Goal: Find specific page/section: Find specific page/section

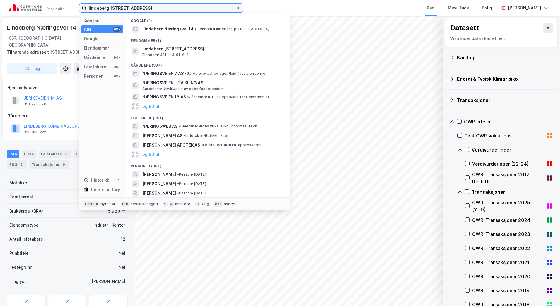
drag, startPoint x: 158, startPoint y: 9, endPoint x: 112, endPoint y: 0, distance: 47.1
click at [100, 3] on div "lindeberg næringsvei 14 Kategori Alle 99+ Google 1 Eiendommer 1 Gårdeiere 99+ L…" at bounding box center [280, 8] width 560 height 16
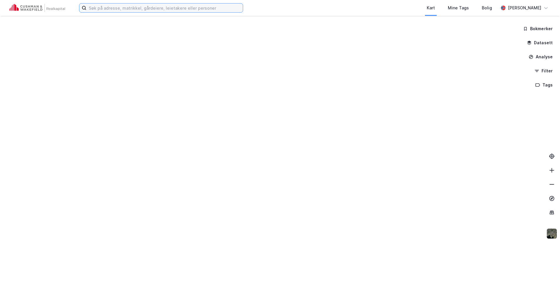
click at [162, 6] on input at bounding box center [164, 8] width 156 height 9
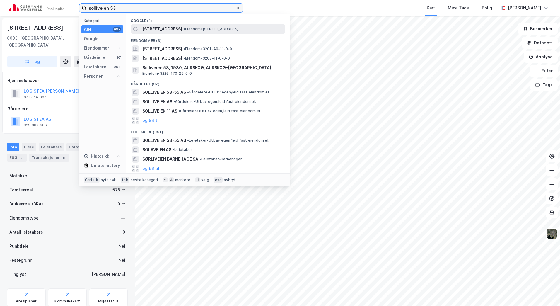
type input "solliveien 53"
click at [183, 27] on span "• Eiendom • [STREET_ADDRESS]" at bounding box center [210, 29] width 55 height 5
